Goal: Transaction & Acquisition: Purchase product/service

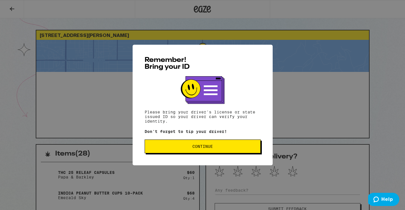
click at [199, 147] on span "Continue" at bounding box center [202, 146] width 21 height 4
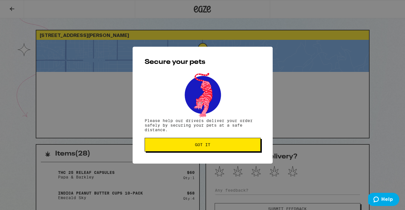
click at [199, 146] on span "Got it" at bounding box center [202, 144] width 15 height 4
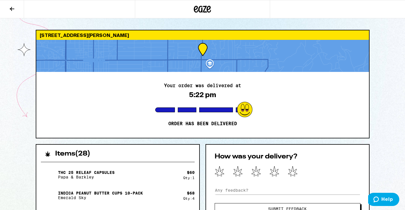
click at [12, 8] on icon at bounding box center [12, 8] width 7 height 7
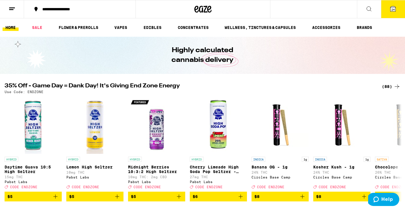
click at [393, 9] on span "24" at bounding box center [392, 9] width 3 height 3
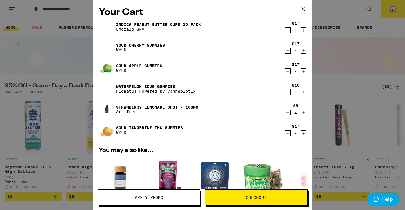
click at [303, 8] on icon at bounding box center [302, 8] width 3 height 3
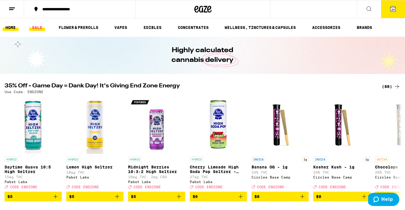
click at [36, 27] on link "SALE" at bounding box center [37, 27] width 16 height 7
